Goal: Use online tool/utility: Utilize a website feature to perform a specific function

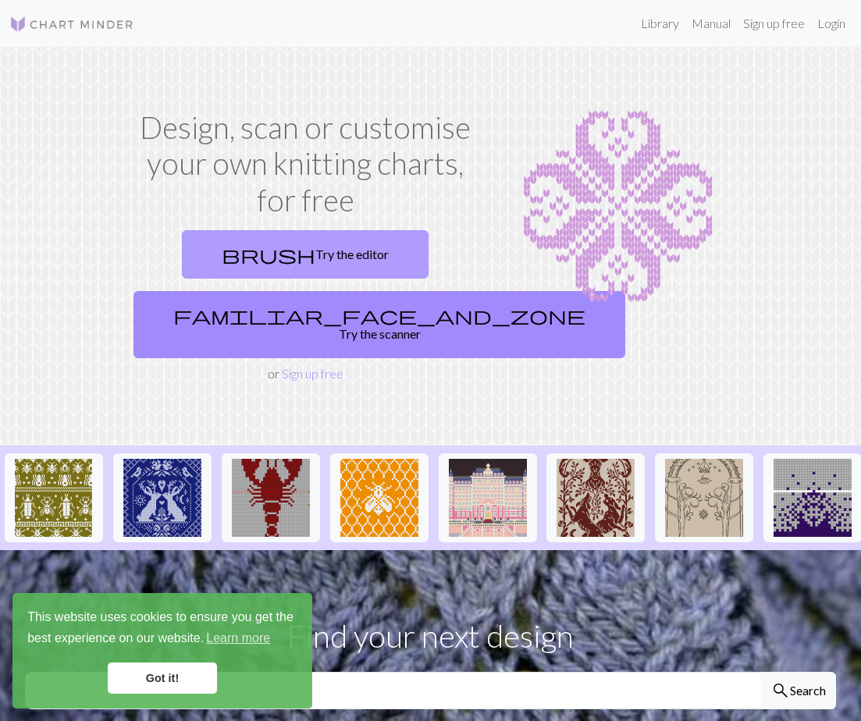
click at [287, 248] on link "brush Try the editor" at bounding box center [305, 254] width 247 height 48
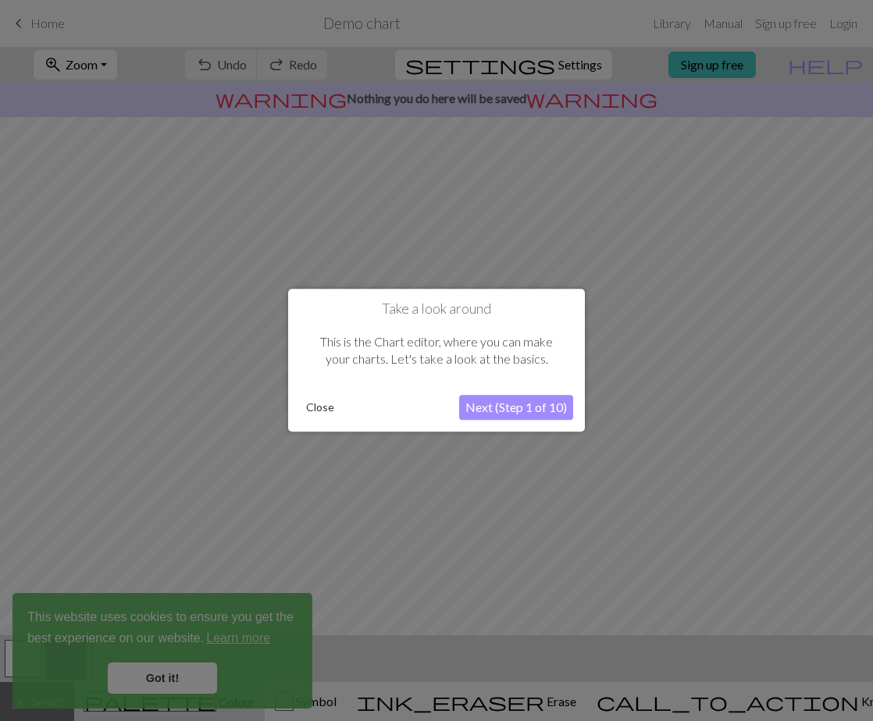
click at [312, 408] on button "Close" at bounding box center [320, 408] width 41 height 23
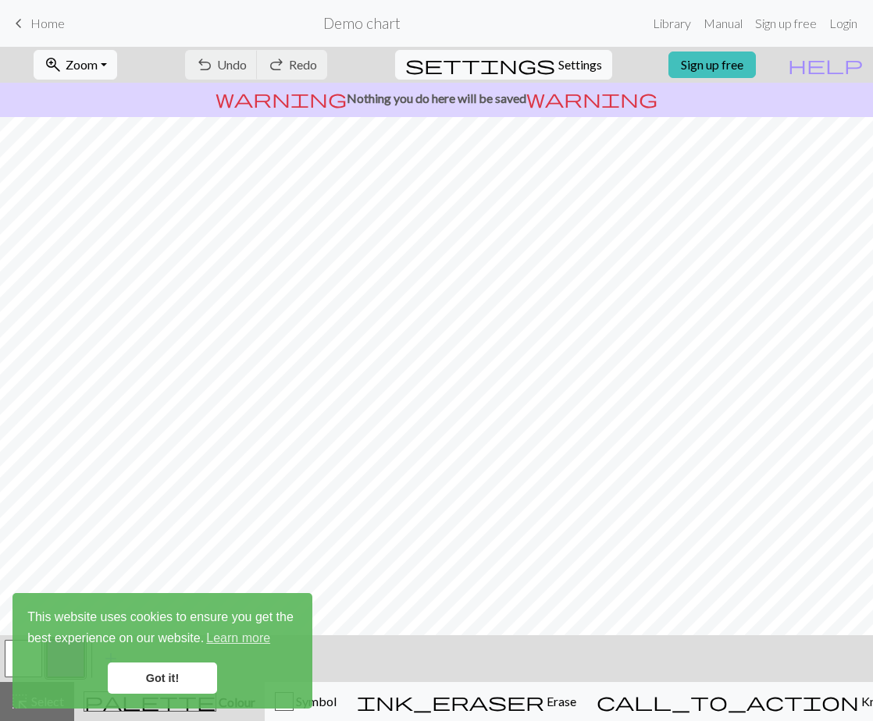
click at [193, 674] on link "Got it!" at bounding box center [162, 678] width 109 height 31
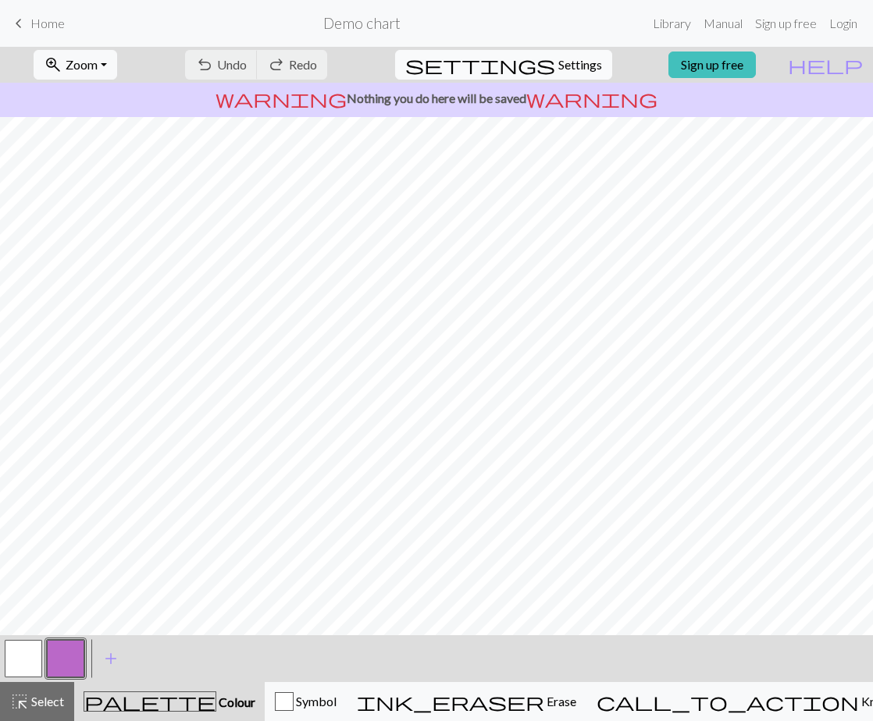
click at [564, 65] on span "Settings" at bounding box center [580, 64] width 44 height 19
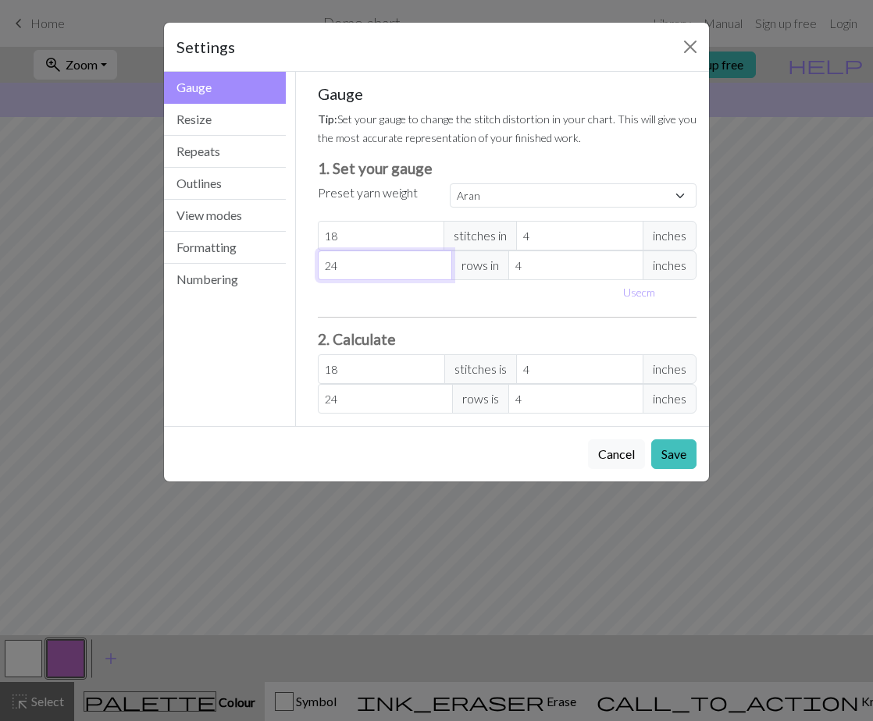
drag, startPoint x: 343, startPoint y: 262, endPoint x: 305, endPoint y: 265, distance: 37.6
click at [305, 265] on div "Gauge Tip: Set your gauge to change the stitch distortion in your chart. This w…" at bounding box center [507, 249] width 404 height 355
select select "custom"
type input "1"
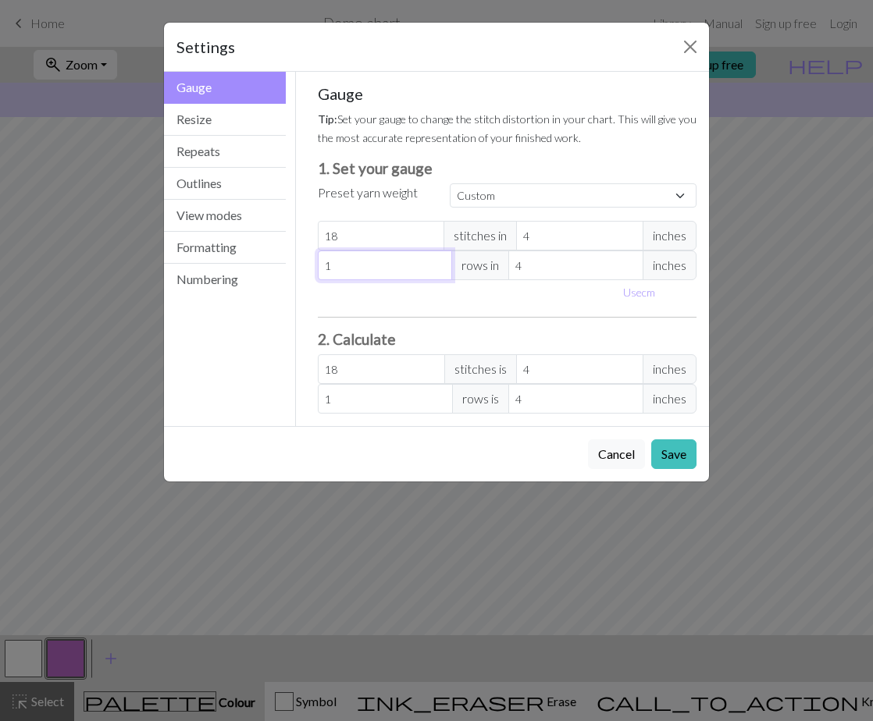
type input "18"
click at [221, 121] on button "Resize" at bounding box center [225, 120] width 122 height 32
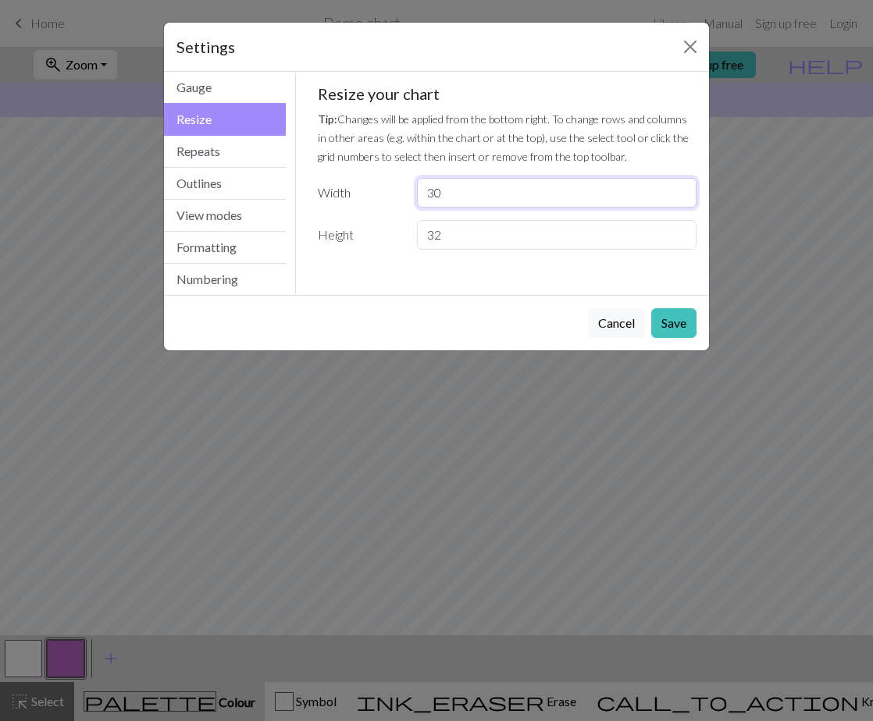
drag, startPoint x: 453, startPoint y: 197, endPoint x: 362, endPoint y: 194, distance: 91.4
click at [363, 195] on div "Width 30" at bounding box center [507, 193] width 398 height 30
type input "18"
click at [677, 335] on button "Save" at bounding box center [673, 323] width 45 height 30
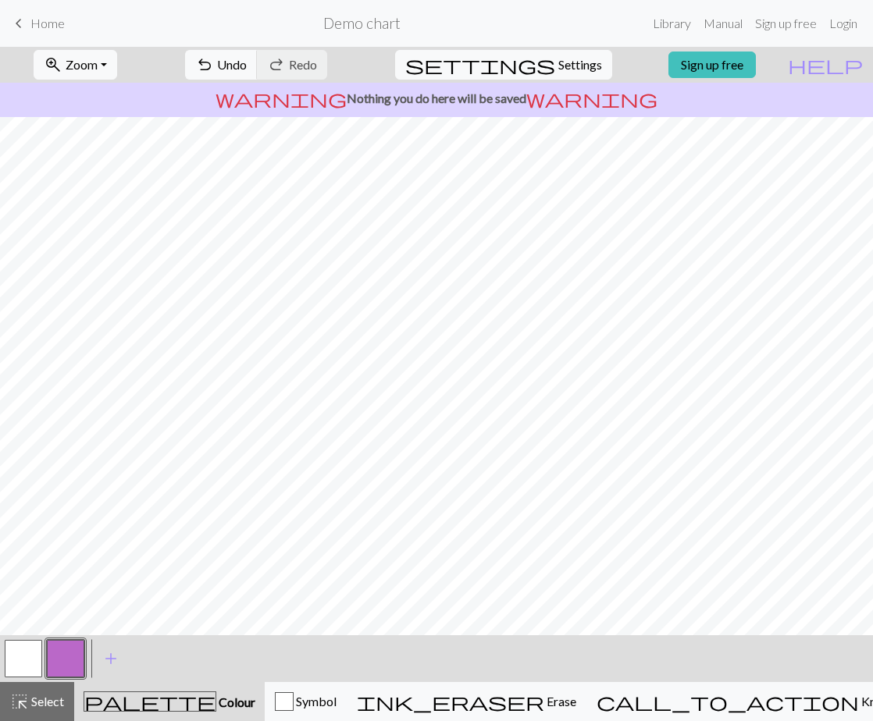
click at [73, 659] on button "button" at bounding box center [65, 658] width 37 height 37
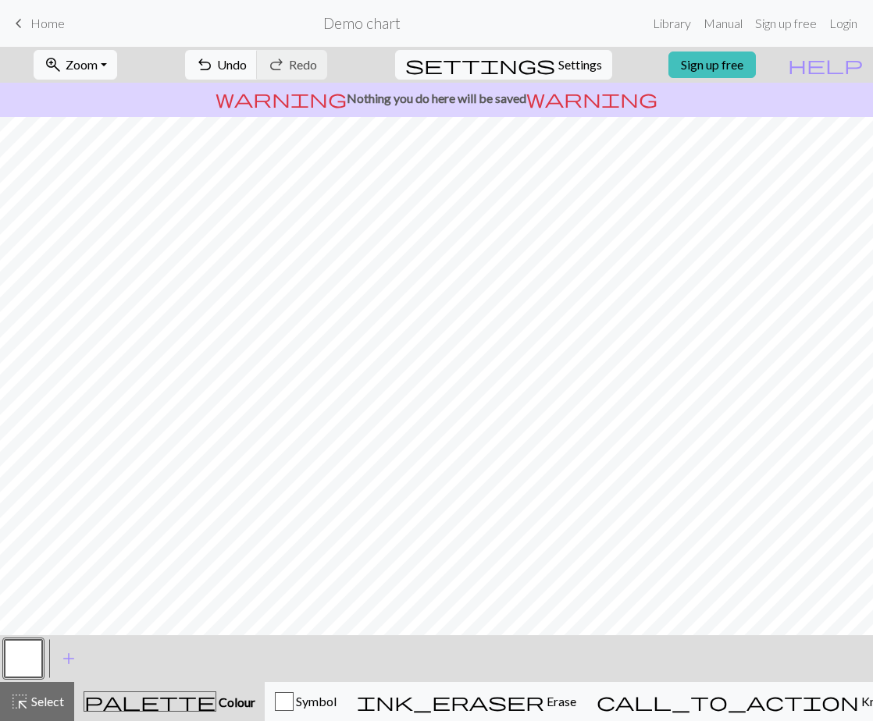
click at [19, 654] on button "button" at bounding box center [23, 658] width 37 height 37
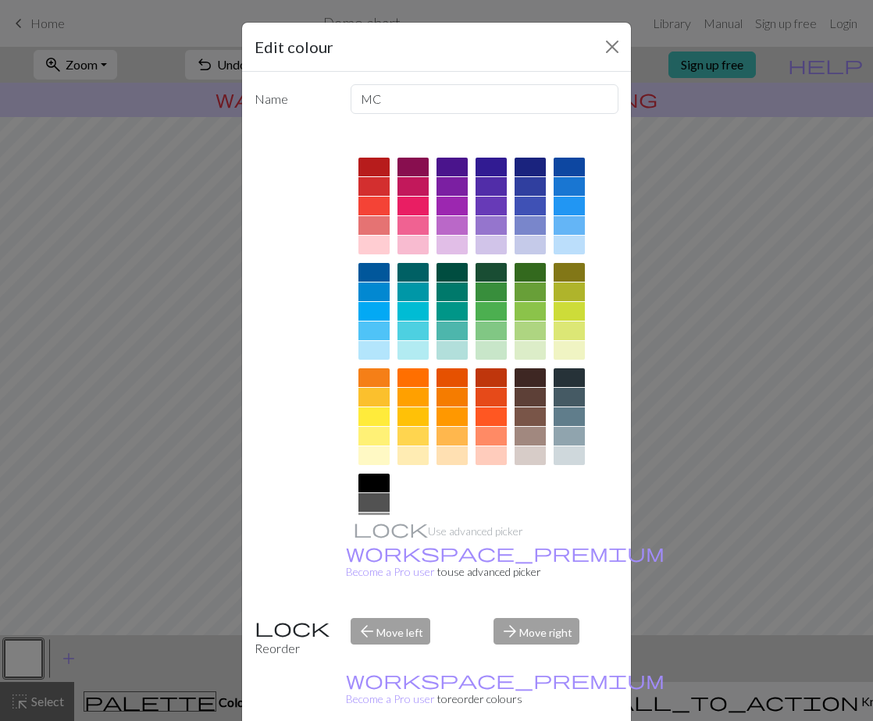
click at [363, 315] on div at bounding box center [373, 311] width 31 height 19
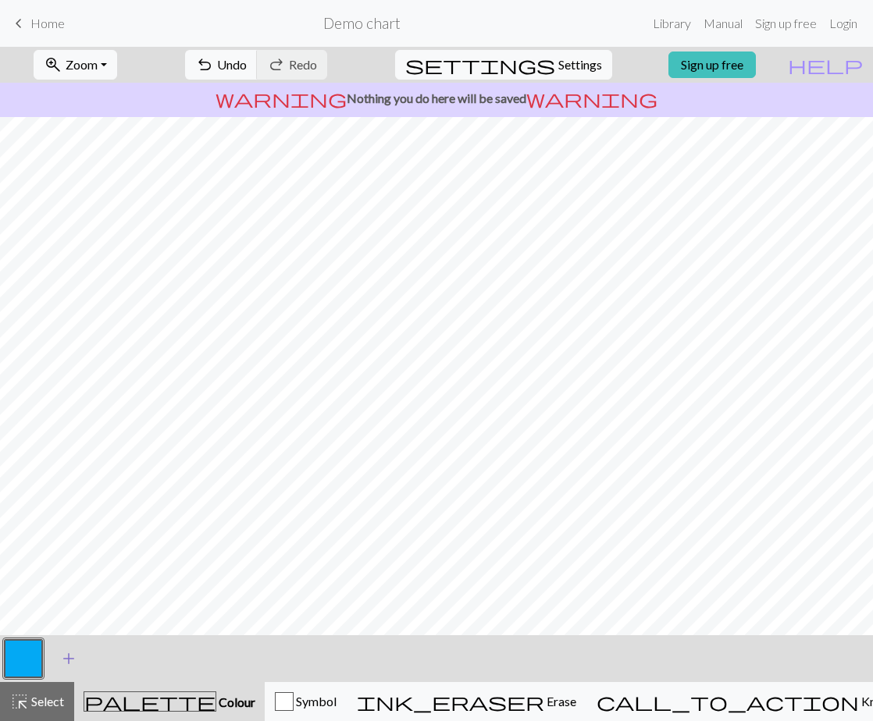
click at [73, 654] on span "add" at bounding box center [68, 659] width 19 height 22
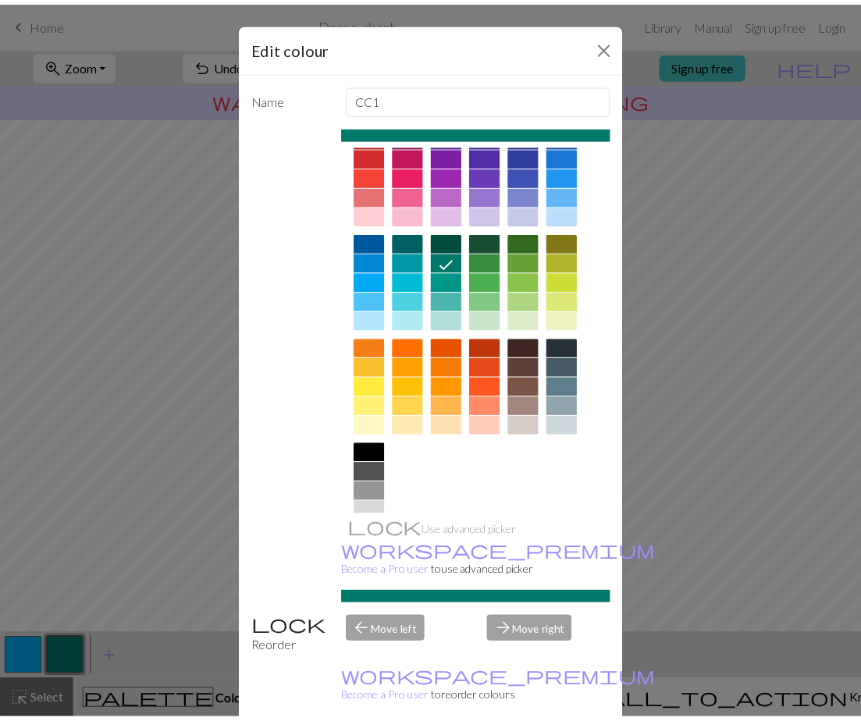
scroll to position [73, 0]
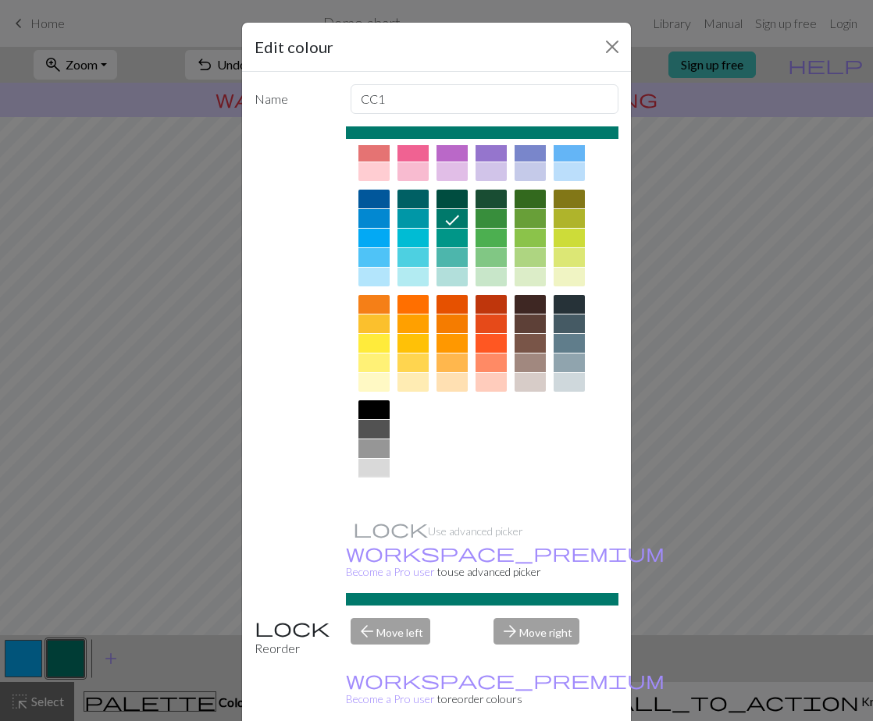
drag, startPoint x: 371, startPoint y: 486, endPoint x: 442, endPoint y: 497, distance: 71.8
click at [370, 486] on div at bounding box center [373, 488] width 31 height 19
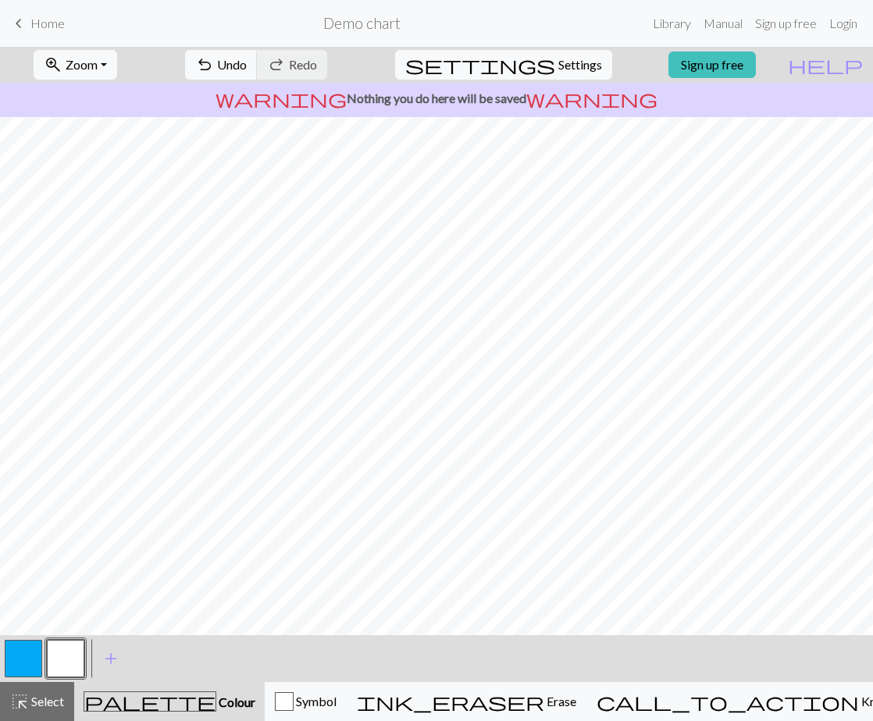
click at [41, 656] on button "button" at bounding box center [23, 658] width 37 height 37
click at [73, 660] on button "button" at bounding box center [65, 658] width 37 height 37
drag, startPoint x: 26, startPoint y: 653, endPoint x: 69, endPoint y: 638, distance: 45.4
click at [27, 652] on button "button" at bounding box center [23, 658] width 37 height 37
